Goal: Transaction & Acquisition: Obtain resource

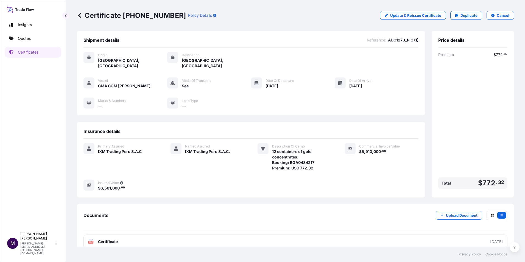
click at [38, 37] on link "Quotes" at bounding box center [33, 38] width 57 height 11
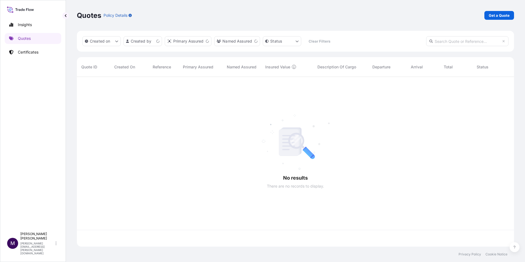
scroll to position [169, 433]
click at [501, 12] on link "Get a Quote" at bounding box center [499, 15] width 30 height 9
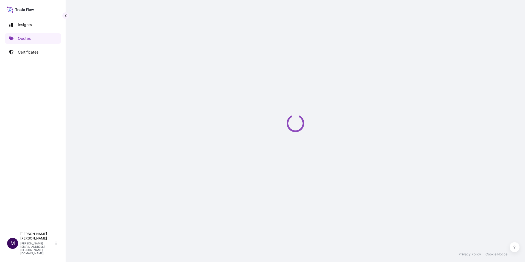
select select "Sea"
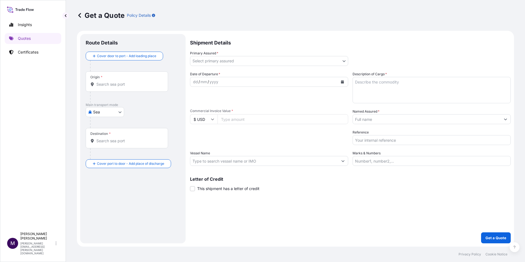
click at [121, 81] on div "Origin *" at bounding box center [127, 81] width 82 height 20
click at [121, 82] on input "Origin *" at bounding box center [128, 84] width 65 height 5
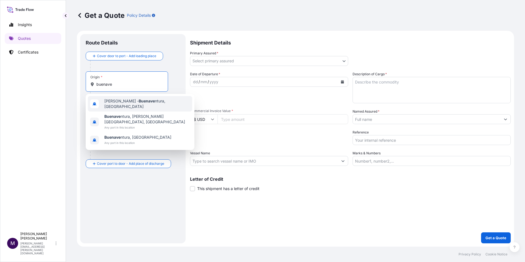
click at [157, 105] on span "[PERSON_NAME] - Buenave ntura, [GEOGRAPHIC_DATA]" at bounding box center [147, 103] width 86 height 11
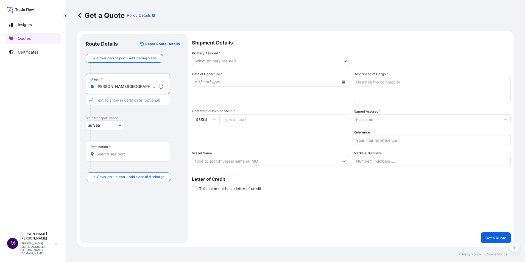
type input "[PERSON_NAME][GEOGRAPHIC_DATA], [GEOGRAPHIC_DATA]"
click at [136, 147] on div "Destination *" at bounding box center [128, 151] width 84 height 20
click at [136, 151] on input "Destination *" at bounding box center [129, 153] width 67 height 5
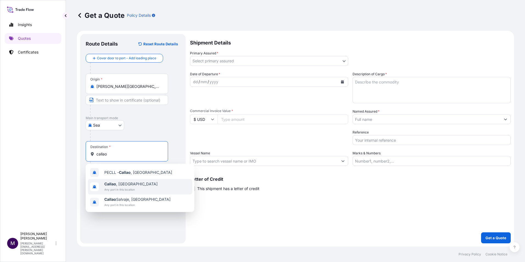
click at [127, 183] on span "[GEOGRAPHIC_DATA] , [GEOGRAPHIC_DATA]" at bounding box center [130, 183] width 53 height 5
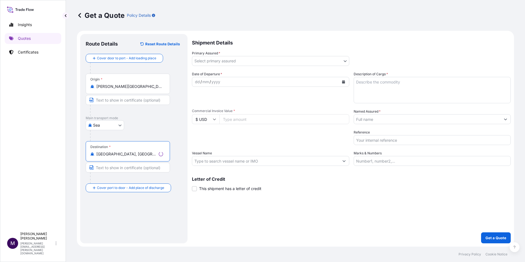
type input "[GEOGRAPHIC_DATA], [GEOGRAPHIC_DATA]"
click at [119, 126] on body "0 options available. 3 options available. Insights Quotes Certificates M [PERSO…" at bounding box center [262, 131] width 525 height 262
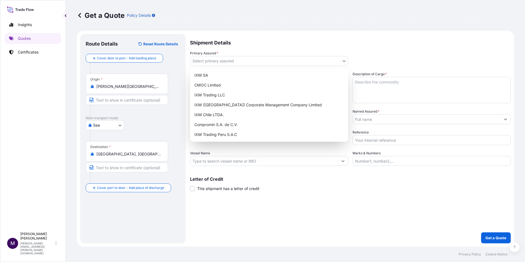
click at [212, 57] on body "Insights Quotes Certificates M [PERSON_NAME] [PERSON_NAME][EMAIL_ADDRESS][PERSO…" at bounding box center [262, 131] width 525 height 262
click at [218, 135] on div "IXM Trading Peru S.A.C" at bounding box center [269, 135] width 154 height 10
select select "31855"
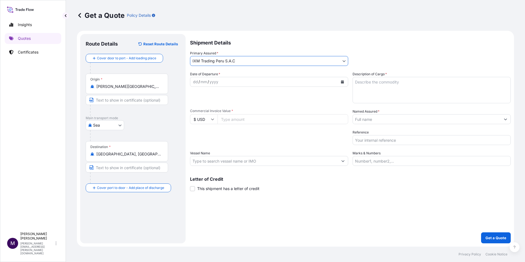
click at [210, 82] on div "yyyy" at bounding box center [214, 82] width 10 height 7
click at [343, 83] on icon "Calendar" at bounding box center [342, 81] width 3 height 3
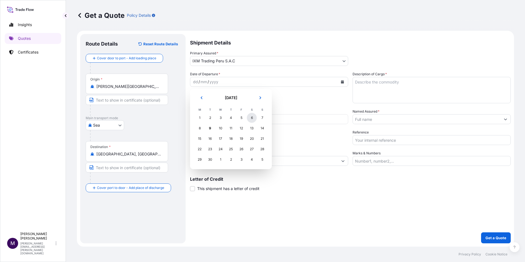
click at [250, 118] on div "6" at bounding box center [252, 118] width 10 height 10
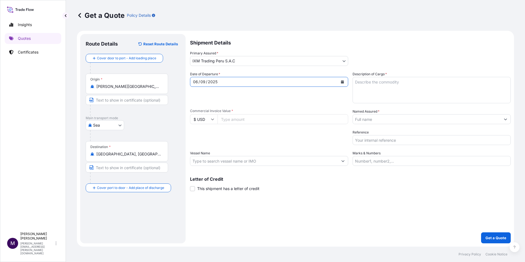
click at [360, 81] on textarea "Description of Cargo *" at bounding box center [431, 90] width 158 height 26
click at [382, 88] on textarea "Description of Cargo *" at bounding box center [431, 90] width 158 height 26
click at [380, 89] on textarea "10 containers of gold concentrates. Booking:" at bounding box center [431, 90] width 158 height 26
paste textarea "BGA0484178"
drag, startPoint x: 370, startPoint y: 97, endPoint x: 407, endPoint y: 91, distance: 36.7
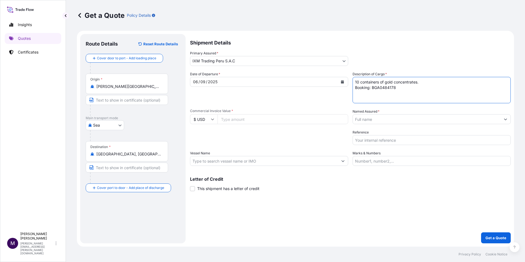
click at [371, 97] on textarea "10 containers of gold concentrates. Booking: BGA0484178" at bounding box center [431, 90] width 158 height 26
click at [407, 91] on textarea "10 containers of gold concentrates. Booking: BGA0484178" at bounding box center [431, 90] width 158 height 26
type textarea "10 containers of gold concentrates. Booking: BGA0484178 Premium:"
click at [250, 119] on input "Commercial Invoice Value *" at bounding box center [282, 119] width 131 height 10
drag, startPoint x: 231, startPoint y: 121, endPoint x: 233, endPoint y: 117, distance: 4.3
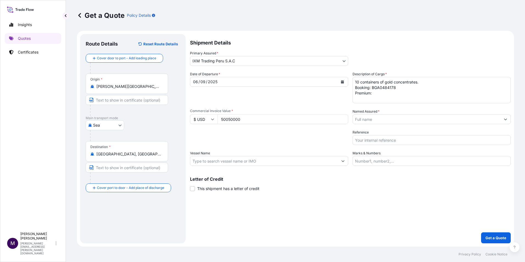
click at [229, 120] on input "50050000" at bounding box center [282, 119] width 131 height 10
type input "5050000"
click at [366, 120] on input "Named Assured *" at bounding box center [427, 119] width 148 height 10
type input "IXM Trading Peru S.A.C."
click at [360, 139] on input "Reference" at bounding box center [431, 140] width 158 height 10
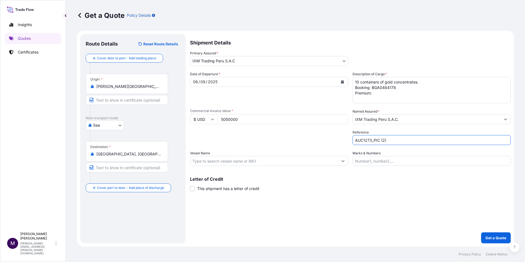
type input "AUC1273_PIC (2)"
click at [357, 141] on input "AUC1273_PIC (2)" at bounding box center [431, 140] width 158 height 10
click at [405, 144] on input "AUC1273_PIC (2)" at bounding box center [431, 140] width 158 height 10
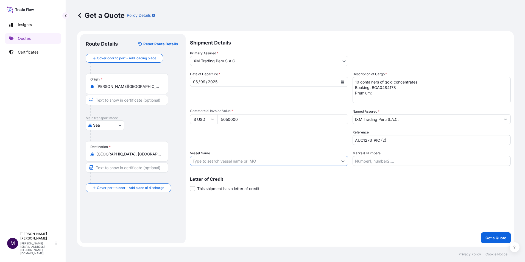
click at [243, 161] on input "Vessel Name" at bounding box center [264, 161] width 148 height 10
click at [240, 162] on input "Vessel Name" at bounding box center [264, 161] width 148 height 10
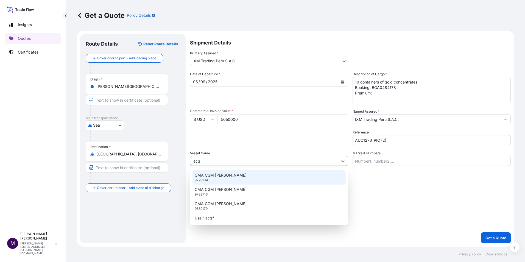
click at [238, 175] on p "CMA CGM [PERSON_NAME]" at bounding box center [221, 174] width 52 height 5
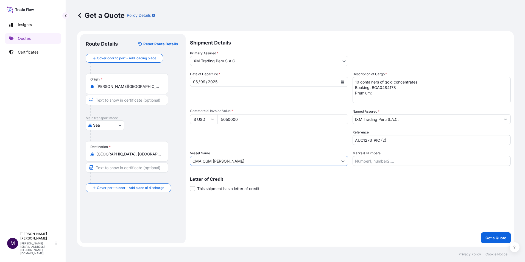
type input "CMA CGM [PERSON_NAME]"
click at [378, 164] on input "Marks & Numbers" at bounding box center [431, 161] width 158 height 10
click at [385, 186] on div "Letter of Credit This shipment has a letter of credit Letter of credit * Letter…" at bounding box center [350, 184] width 321 height 15
click at [497, 236] on p "Get a Quote" at bounding box center [495, 237] width 21 height 5
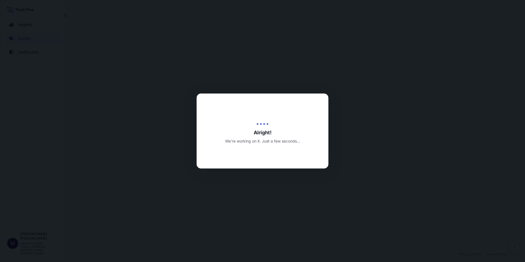
select select "Sea"
select select "31855"
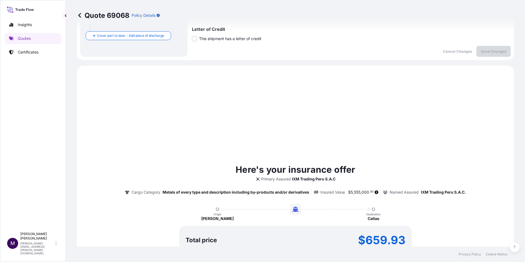
scroll to position [188, 0]
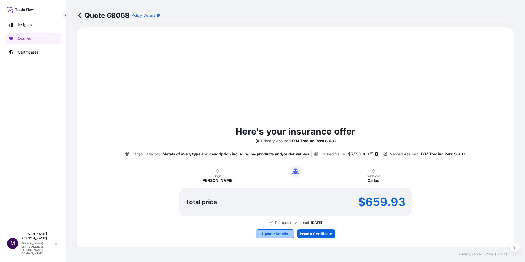
click at [273, 234] on p "Update Details" at bounding box center [275, 233] width 26 height 5
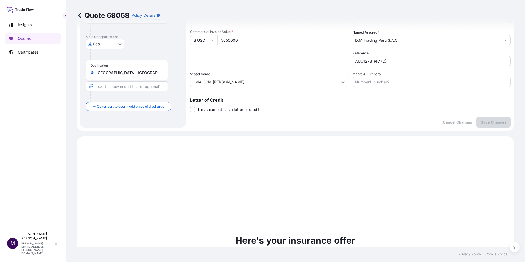
scroll to position [9, 0]
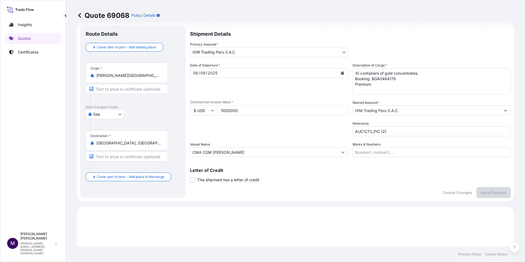
click at [374, 89] on textarea "10 containers of gold concentrates. Booking: BGA0484178 Premium:" at bounding box center [431, 81] width 158 height 26
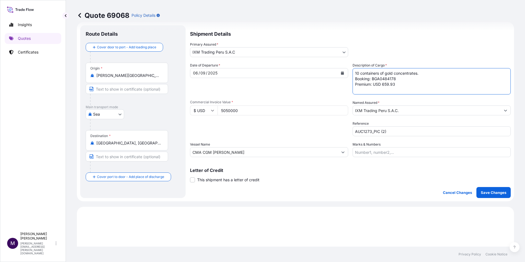
click at [399, 83] on textarea "10 containers of gold concentrates. Booking: BGA0484178 Premium:" at bounding box center [431, 81] width 158 height 26
click at [401, 81] on textarea "10 containers of gold concentrates. Booking: BGA0484178 Premium:" at bounding box center [431, 81] width 158 height 26
click at [353, 84] on textarea "10 containers of gold concentrates. Booking: BGA0484178 Premium:" at bounding box center [431, 81] width 158 height 26
type textarea "10 containers of gold concentrates. Booking: BGA0484178 Premium: USD 659.93"
click at [483, 193] on p "Save Changes" at bounding box center [494, 192] width 26 height 5
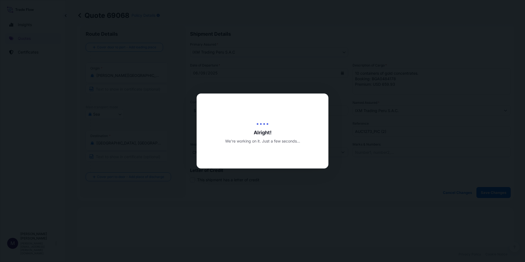
type input "[DATE]"
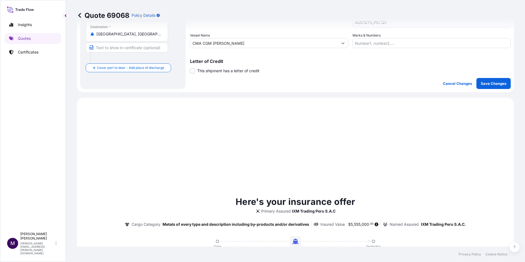
scroll to position [188, 0]
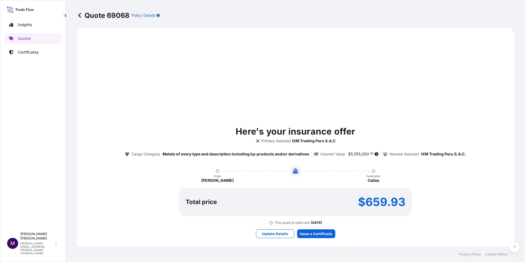
select select "Sea"
select select "31855"
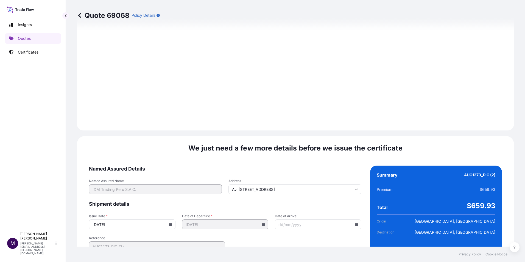
scroll to position [564, 0]
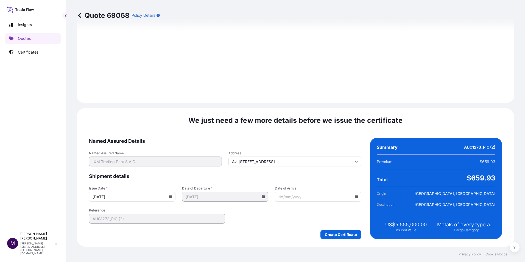
click at [286, 197] on input "Date of Arrival" at bounding box center [318, 197] width 86 height 10
click at [353, 198] on input "Date of Arrival" at bounding box center [318, 197] width 86 height 10
click at [353, 194] on input "Date of Arrival" at bounding box center [318, 197] width 86 height 10
click at [355, 197] on icon at bounding box center [356, 196] width 3 height 3
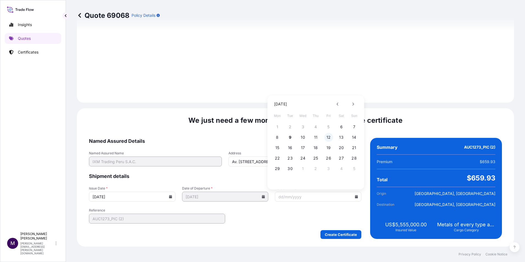
click at [328, 137] on button "12" at bounding box center [328, 137] width 9 height 9
type input "[DATE]"
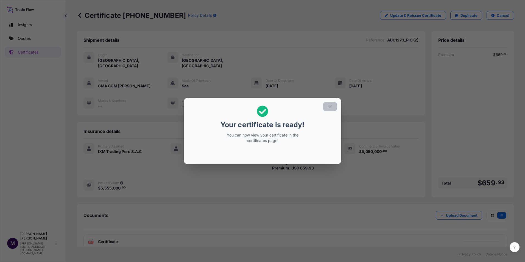
click at [330, 108] on icon "button" at bounding box center [329, 106] width 5 height 5
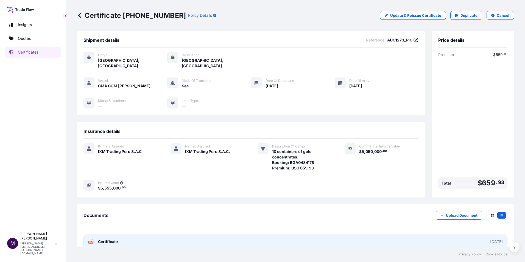
click at [105, 239] on span "Certificate" at bounding box center [108, 241] width 20 height 5
